Goal: Task Accomplishment & Management: Complete application form

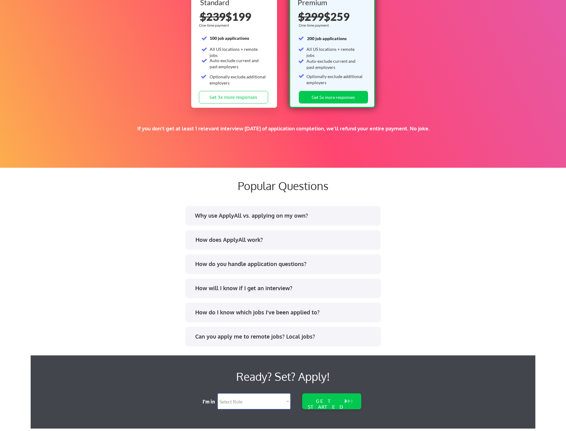
scroll to position [1002, 0]
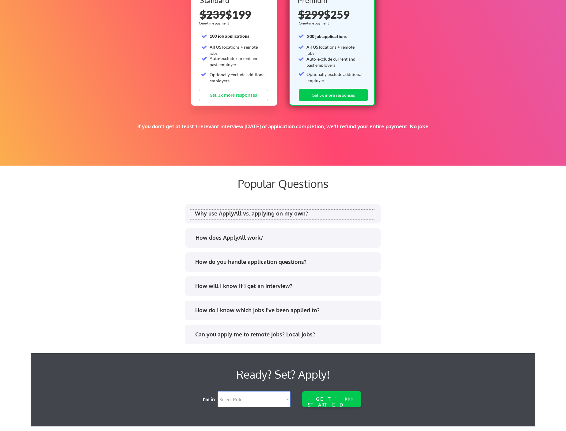
click at [257, 210] on div "Why use ApplyAll vs. applying on my own?" at bounding box center [285, 214] width 180 height 8
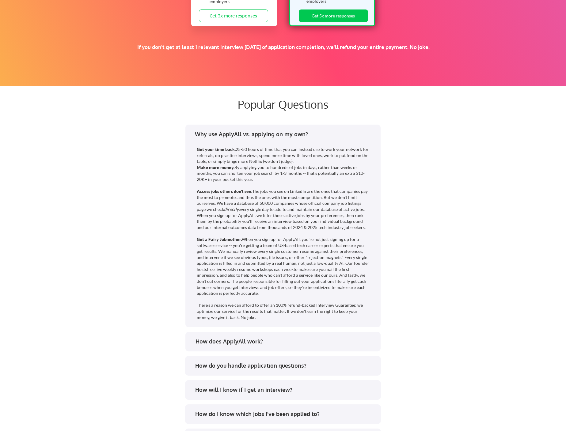
scroll to position [1093, 0]
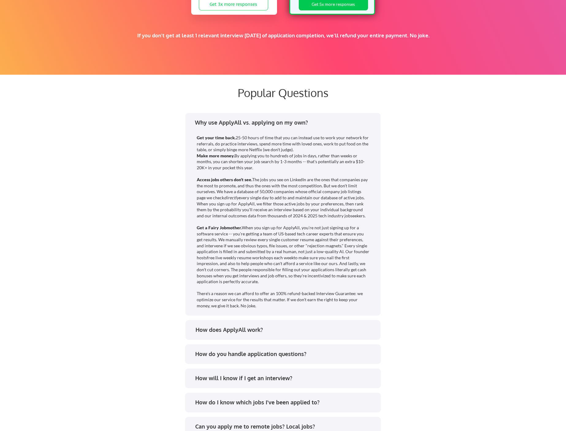
click at [288, 356] on div "How do you handle application questions?" at bounding box center [285, 354] width 180 height 8
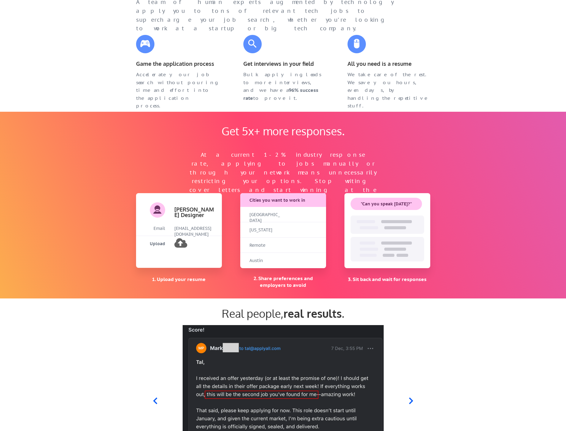
scroll to position [0, 0]
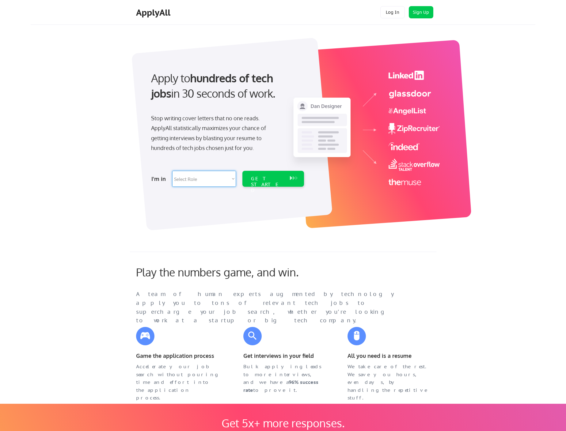
select select ""it_security""
click at [262, 181] on div "GET STARTED" at bounding box center [267, 185] width 33 height 18
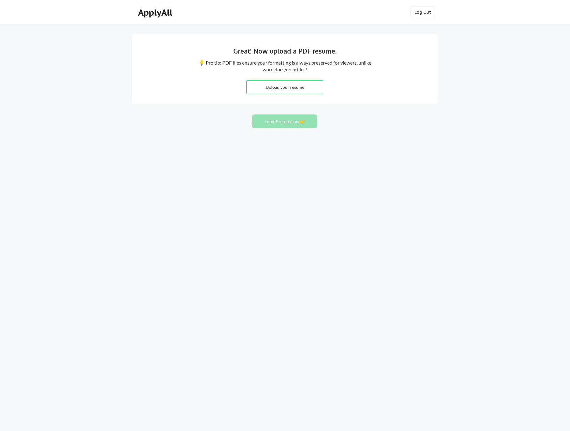
click at [288, 90] on input "file" at bounding box center [285, 87] width 76 height 13
type input "C:\fakepath\Nick Ryan Resume, July 2025.pdf"
click at [295, 122] on button "Enter Preferences 👉" at bounding box center [284, 122] width 65 height 14
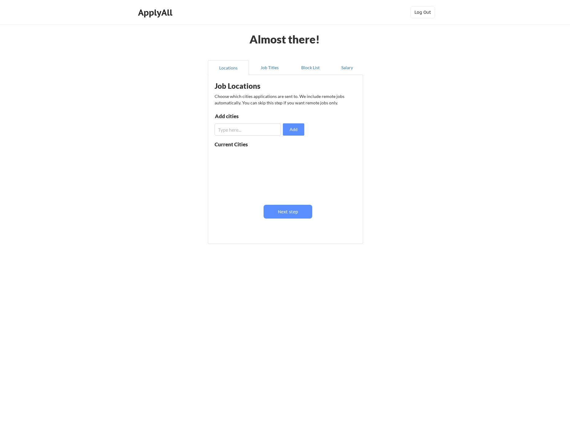
click at [261, 128] on input "input" at bounding box center [248, 129] width 66 height 12
click at [259, 130] on input "input" at bounding box center [248, 129] width 66 height 12
type input "[GEOGRAPHIC_DATA]"
click at [292, 127] on button "Add" at bounding box center [293, 129] width 21 height 12
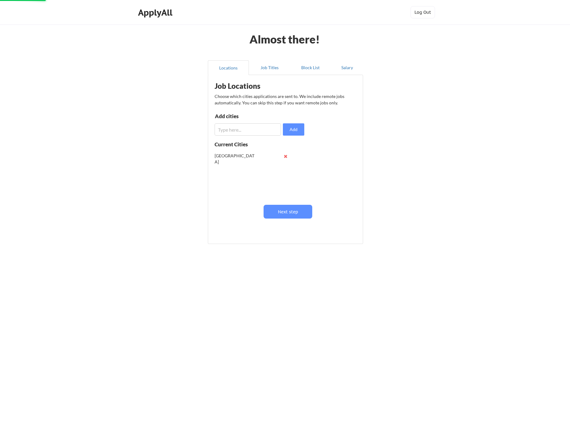
click at [261, 128] on input "input" at bounding box center [248, 129] width 66 height 12
type input "Irvine"
click at [297, 129] on button "Add" at bounding box center [293, 129] width 21 height 12
click at [267, 127] on input "input" at bounding box center [248, 129] width 66 height 12
type input "S"
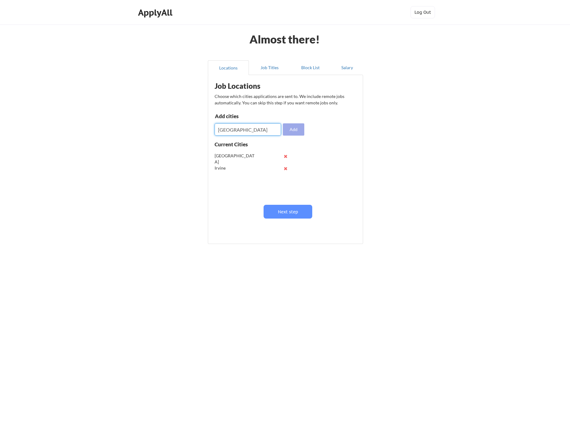
type input "[GEOGRAPHIC_DATA]"
click at [294, 127] on button "Add" at bounding box center [293, 129] width 21 height 12
click at [257, 128] on input "input" at bounding box center [248, 129] width 66 height 12
type input "[GEOGRAPHIC_DATA]"
click at [289, 131] on button "Add" at bounding box center [293, 129] width 21 height 12
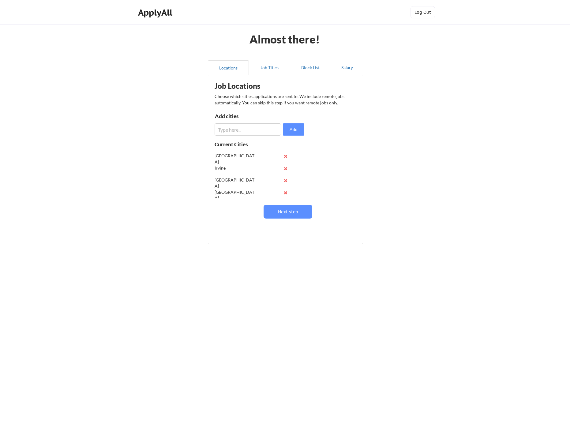
click at [248, 126] on input "input" at bounding box center [248, 129] width 66 height 12
type input "[GEOGRAPHIC_DATA]"
click at [297, 130] on button "Add" at bounding box center [293, 129] width 21 height 12
click at [245, 133] on input "input" at bounding box center [248, 129] width 66 height 12
type input "[GEOGRAPHIC_DATA][PERSON_NAME]"
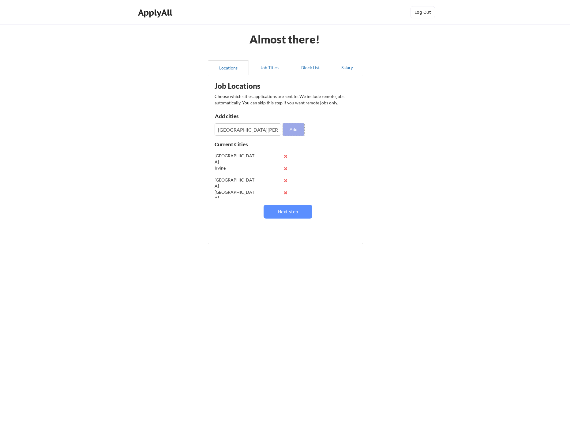
click at [298, 125] on button "Add" at bounding box center [293, 129] width 21 height 12
click at [272, 70] on button "Job Titles" at bounding box center [269, 67] width 41 height 15
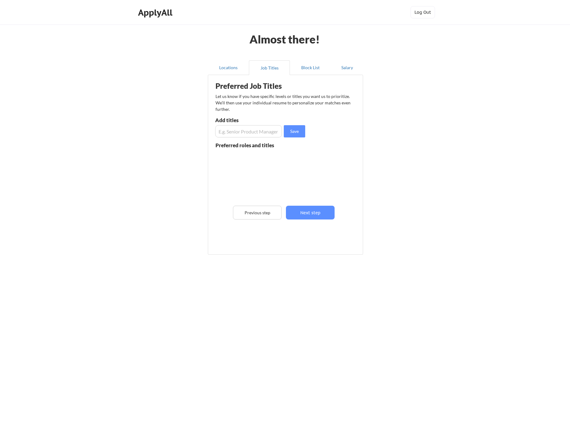
click at [257, 129] on input "input" at bounding box center [248, 131] width 67 height 12
type input "Chief Information Security Officer"
click at [298, 129] on button "Save" at bounding box center [294, 131] width 21 height 12
click at [258, 127] on input "input" at bounding box center [248, 131] width 67 height 12
type input "C"
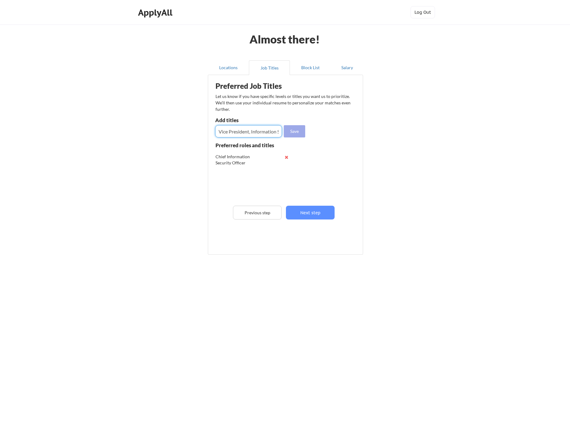
type input "Vice President, Information Security"
click at [301, 131] on button "Save" at bounding box center [294, 131] width 21 height 12
click at [241, 131] on input "input" at bounding box center [248, 131] width 67 height 12
type input "Head of Security"
click at [291, 131] on button "Save" at bounding box center [294, 131] width 21 height 12
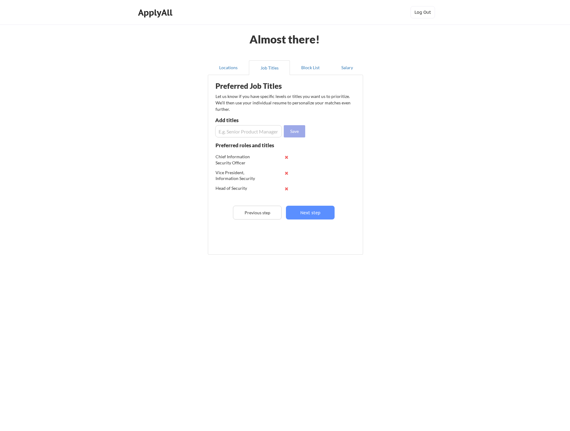
click at [251, 134] on input "input" at bounding box center [248, 131] width 67 height 12
type input "Chief Trust Officer"
click at [288, 133] on button "Save" at bounding box center [294, 131] width 21 height 12
click at [303, 211] on button "Next step" at bounding box center [310, 213] width 49 height 14
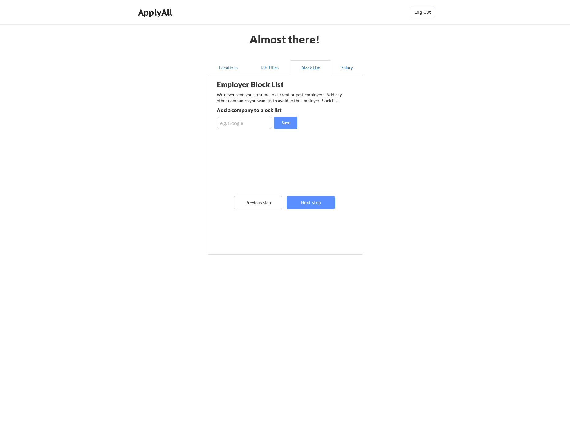
click at [257, 123] on input "input" at bounding box center [245, 123] width 56 height 12
type input "RSM US"
drag, startPoint x: 285, startPoint y: 125, endPoint x: 263, endPoint y: 125, distance: 22.0
click at [285, 125] on button "Save" at bounding box center [285, 123] width 23 height 12
click at [247, 124] on input "input" at bounding box center [245, 123] width 56 height 12
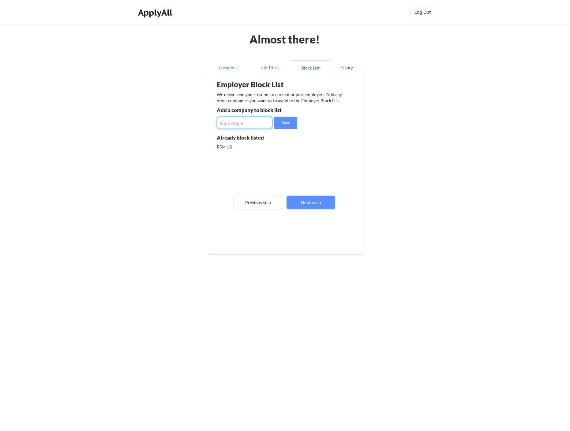
type input "j"
type input "[PERSON_NAME] US"
click at [293, 120] on button "Save" at bounding box center [285, 123] width 23 height 12
click at [312, 205] on button "Next step" at bounding box center [311, 203] width 49 height 14
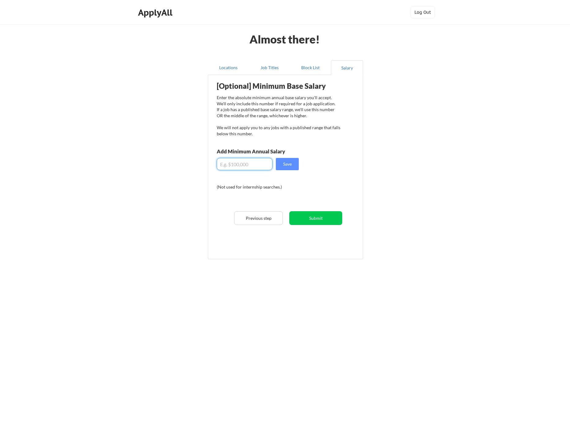
click at [256, 160] on input "input" at bounding box center [245, 164] width 56 height 12
drag, startPoint x: 228, startPoint y: 165, endPoint x: 225, endPoint y: 165, distance: 3.4
click at [225, 165] on input "input" at bounding box center [245, 164] width 56 height 12
type input "$350,000"
click at [285, 167] on button "Save" at bounding box center [287, 164] width 23 height 12
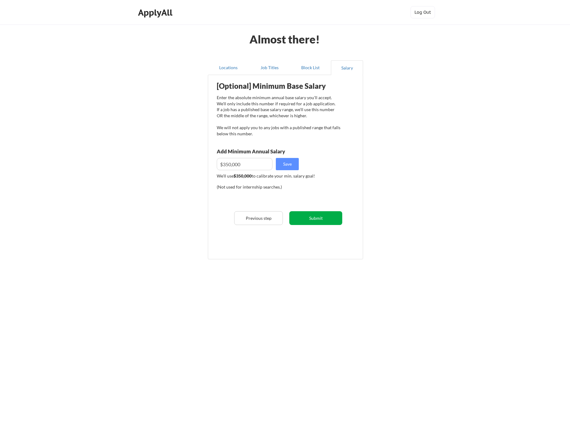
click at [305, 214] on button "Submit" at bounding box center [315, 218] width 53 height 14
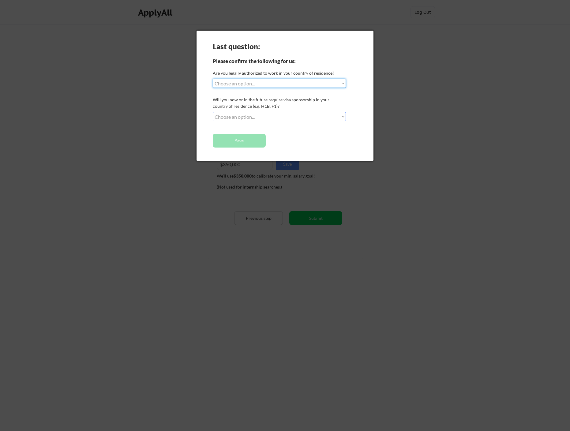
select select ""yes__i_am_a_[DEMOGRAPHIC_DATA]""
select select ""no__i_will_not_need_sponsorship""
click at [246, 141] on button "Save" at bounding box center [239, 141] width 53 height 14
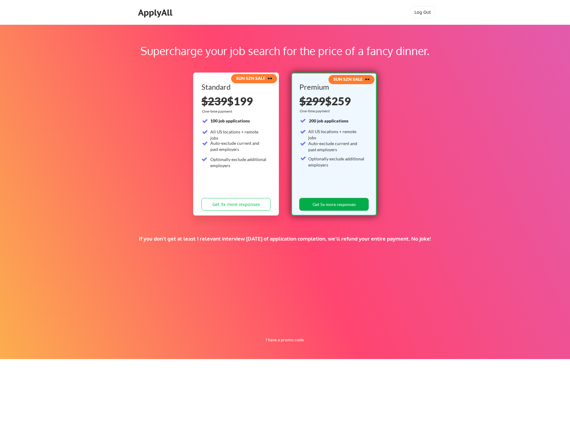
click at [325, 210] on button "Get 5x more responses" at bounding box center [333, 204] width 69 height 13
